Goal: Task Accomplishment & Management: Use online tool/utility

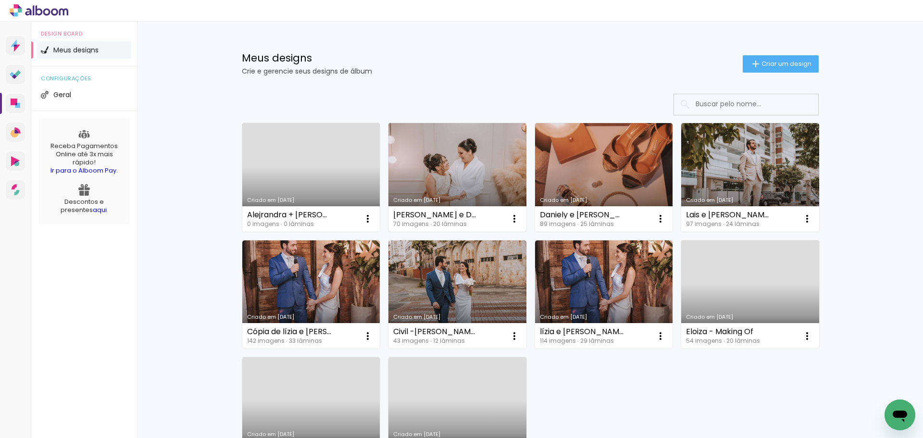
click at [491, 179] on link "Criado em [DATE]" at bounding box center [457, 177] width 138 height 109
